Goal: Information Seeking & Learning: Learn about a topic

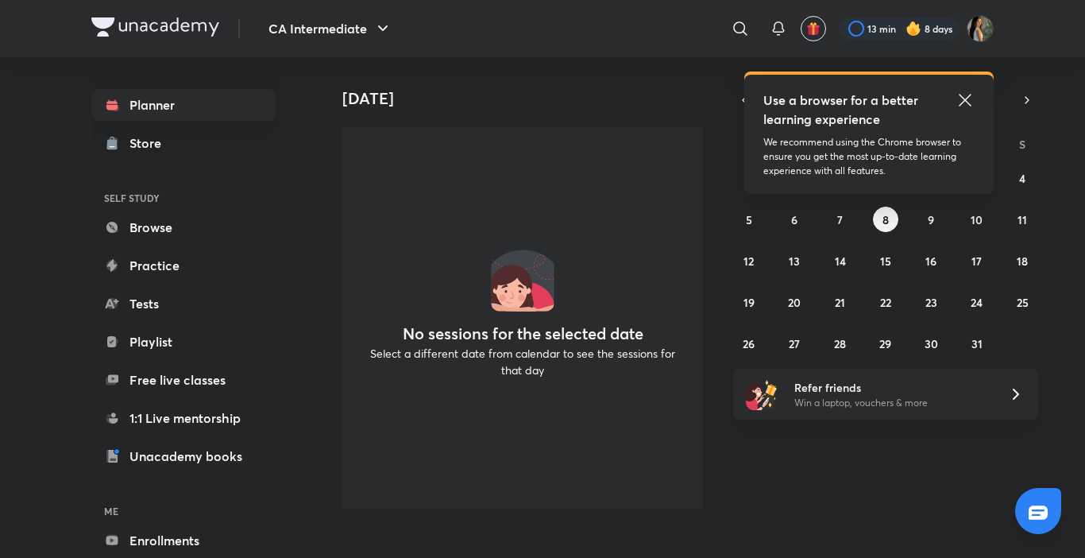
click at [195, 550] on div "CA Intermediate ​ Use a browser for a better learning experience We recommend u…" at bounding box center [542, 279] width 1085 height 558
click at [202, 534] on link "Enrollments" at bounding box center [183, 540] width 184 height 32
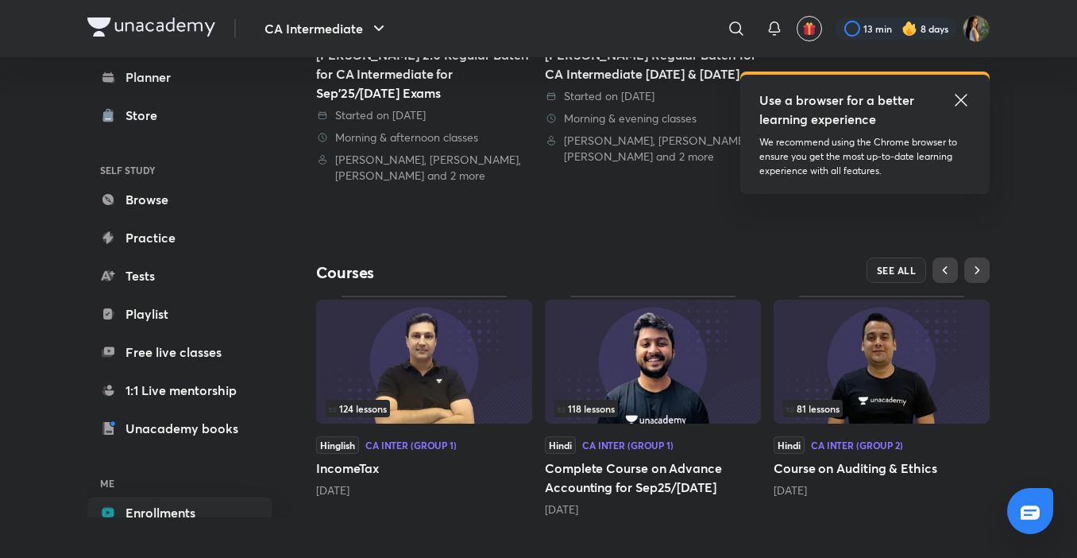
scroll to position [381, 0]
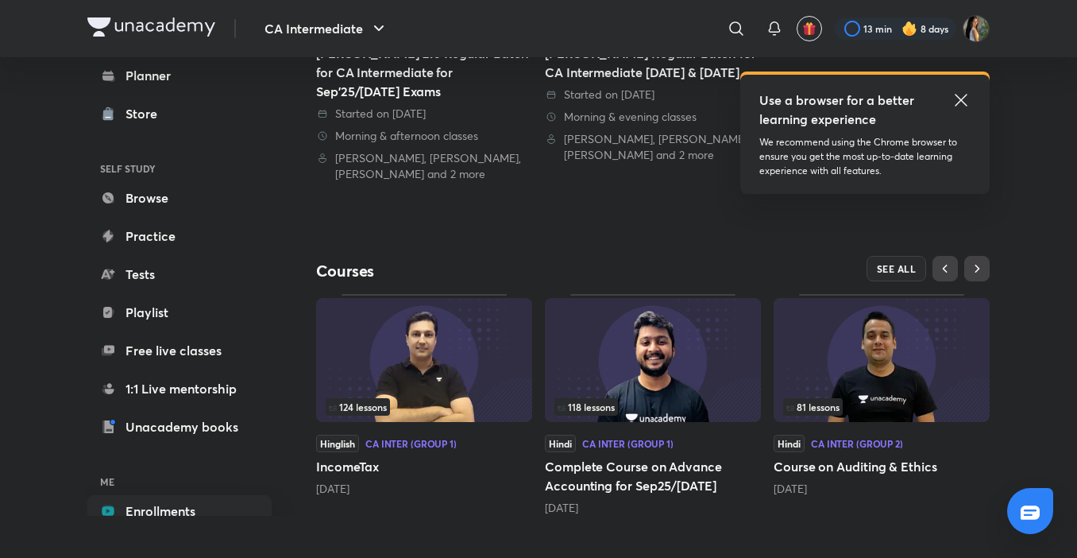
click at [822, 408] on span "81 lessons" at bounding box center [812, 407] width 53 height 10
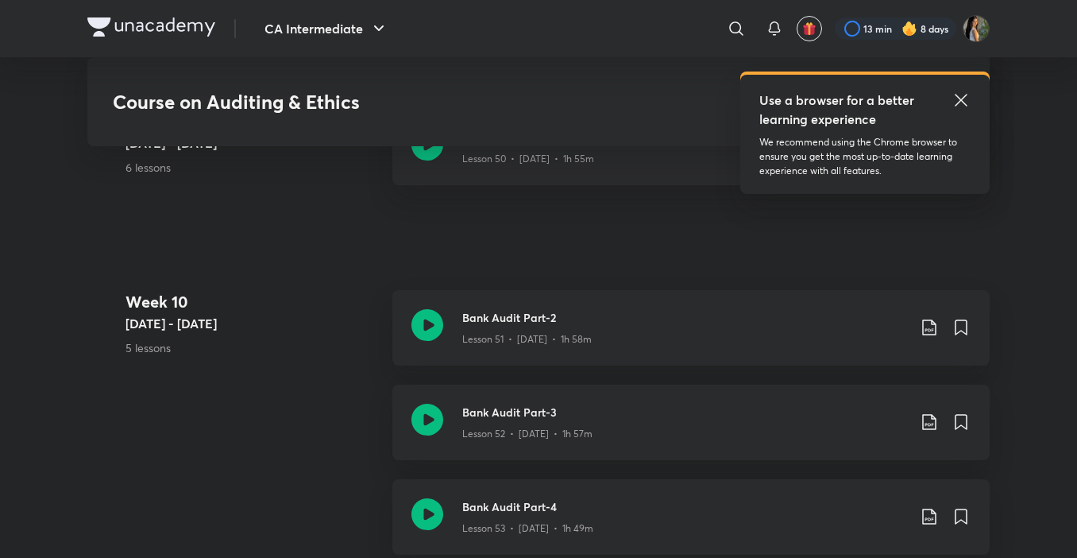
scroll to position [6280, 0]
click at [767, 411] on h3 "Bank Audit Part-3" at bounding box center [684, 409] width 445 height 17
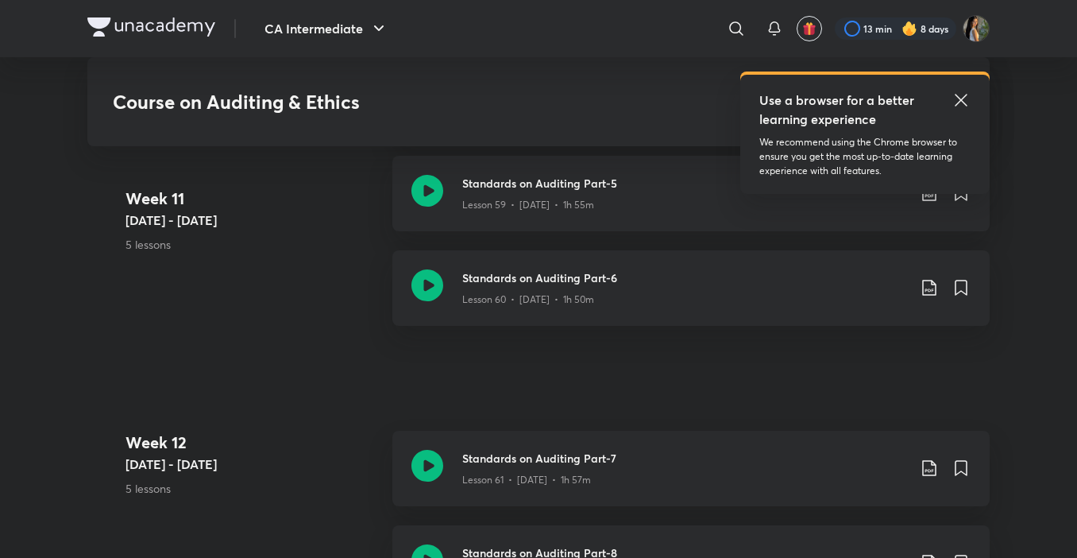
scroll to position [7233, 0]
